Goal: Task Accomplishment & Management: Manage account settings

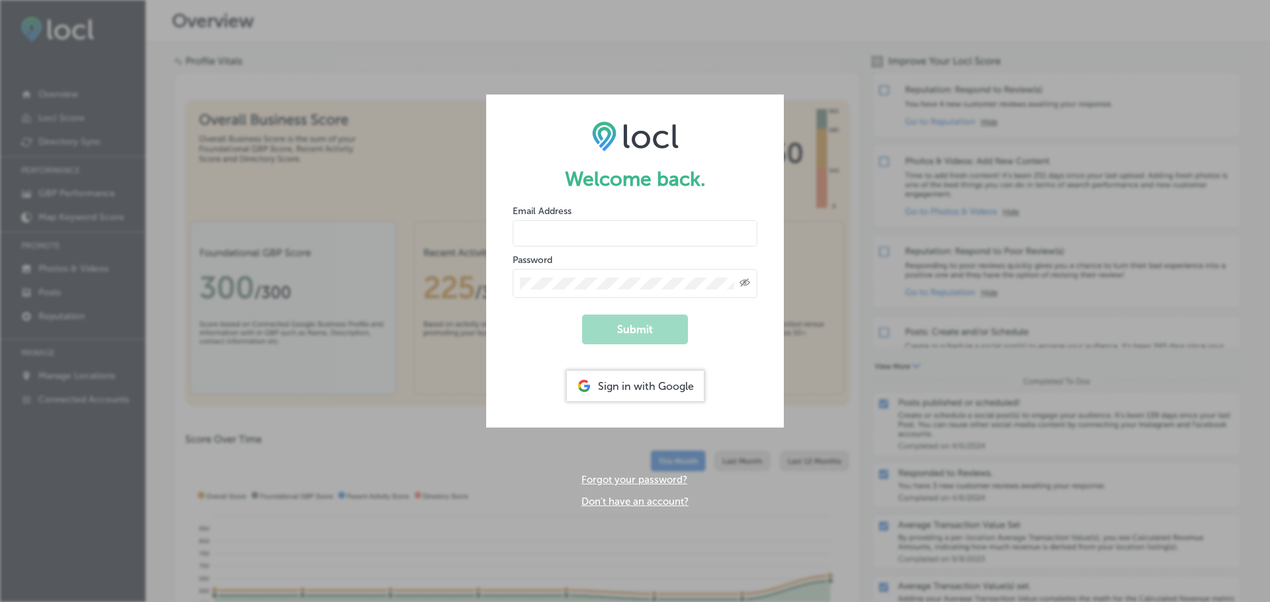
click at [651, 223] on input "email" at bounding box center [634, 233] width 245 height 26
type input "[EMAIL_ADDRESS][DOMAIN_NAME]"
click at [631, 328] on button "Submit" at bounding box center [635, 330] width 106 height 30
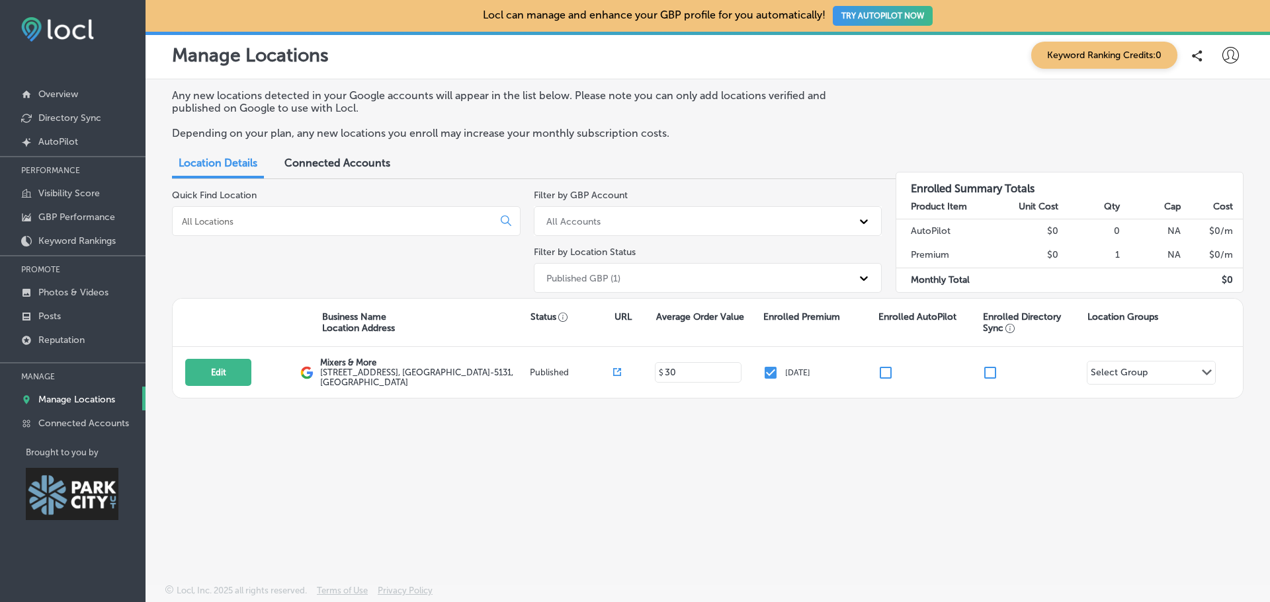
click at [708, 507] on div "Any new locations detected in your Google accounts will appear in the list belo…" at bounding box center [707, 300] width 1124 height 443
